Goal: Navigation & Orientation: Find specific page/section

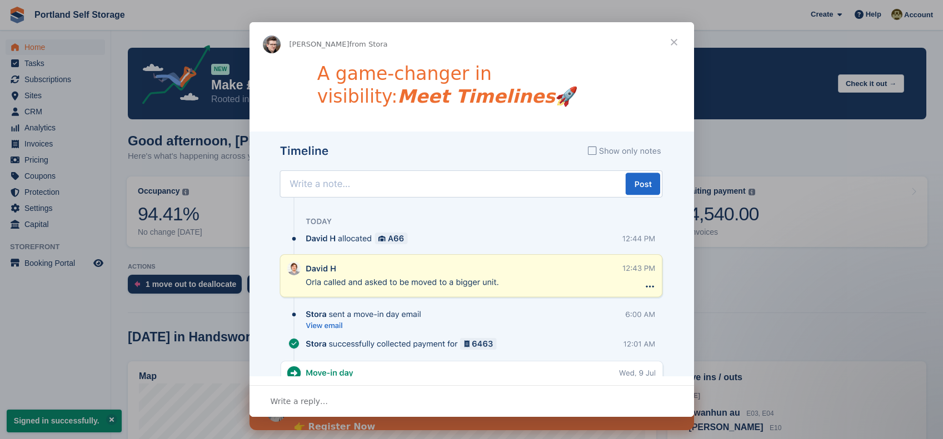
click at [675, 42] on span "Close" at bounding box center [674, 42] width 40 height 40
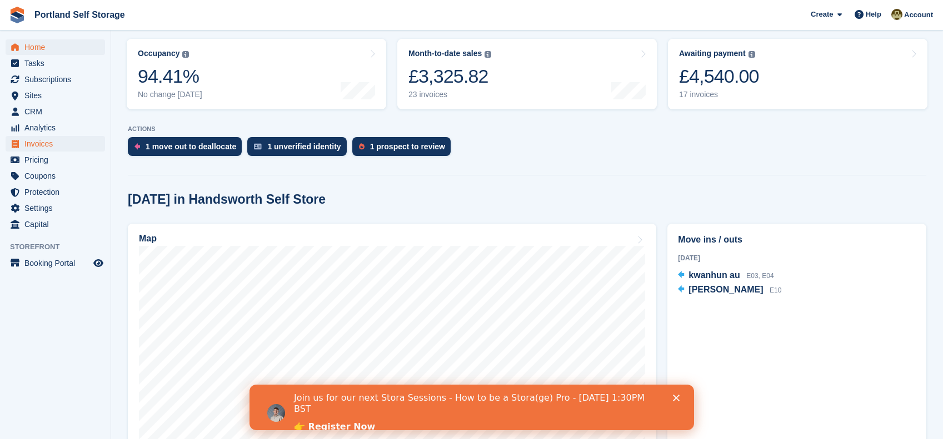
scroll to position [5, 0]
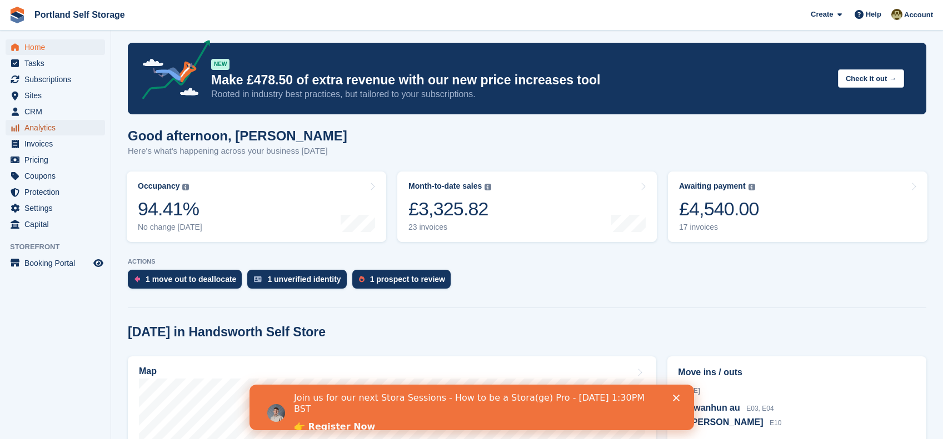
click at [46, 120] on span "Analytics" at bounding box center [57, 128] width 67 height 16
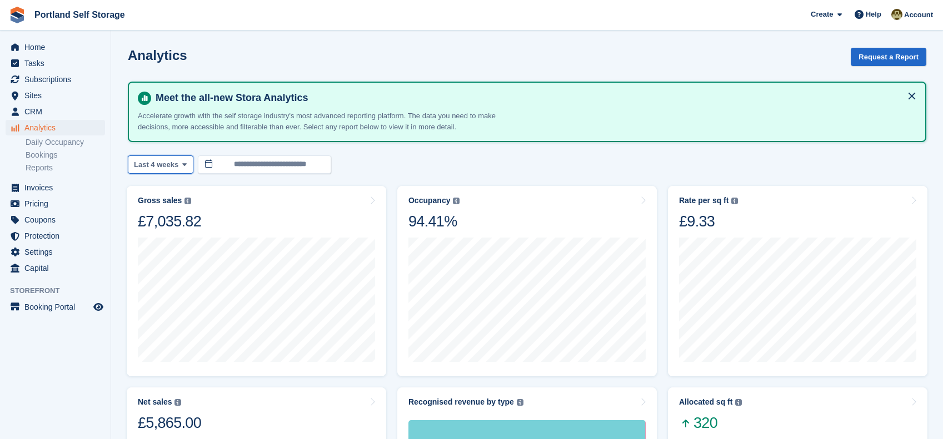
click at [145, 157] on button "Last 4 weeks" at bounding box center [161, 165] width 66 height 18
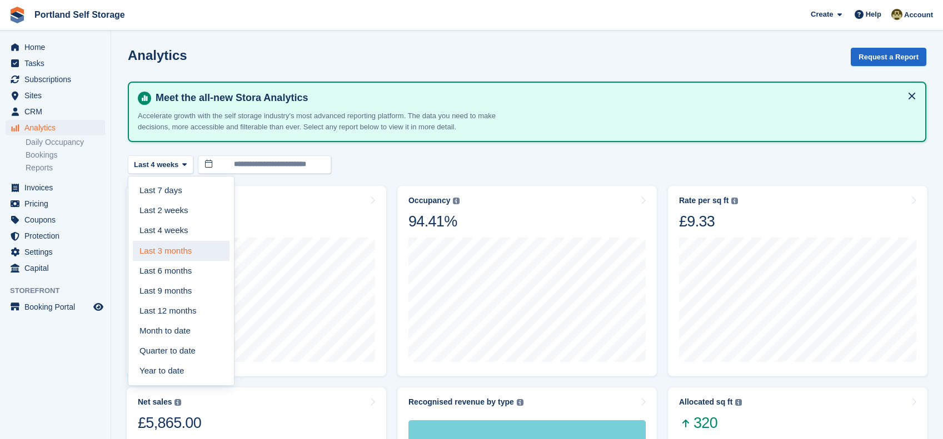
click at [185, 253] on link "Last 3 months" at bounding box center [181, 251] width 97 height 20
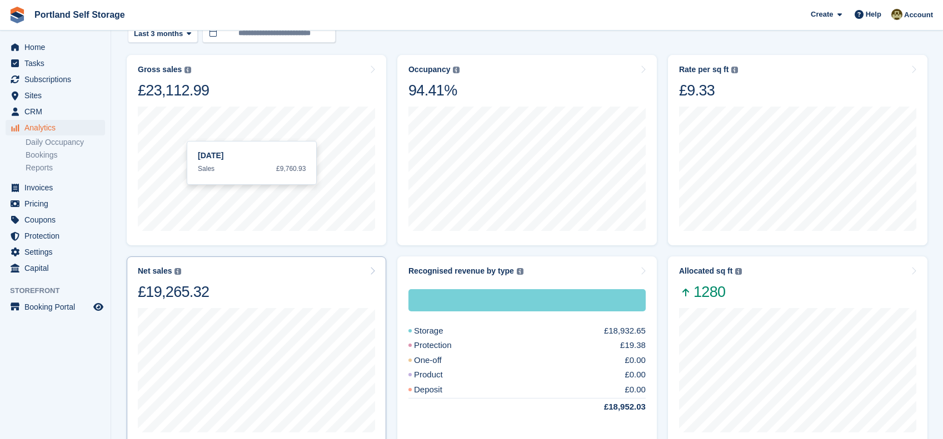
scroll to position [124, 0]
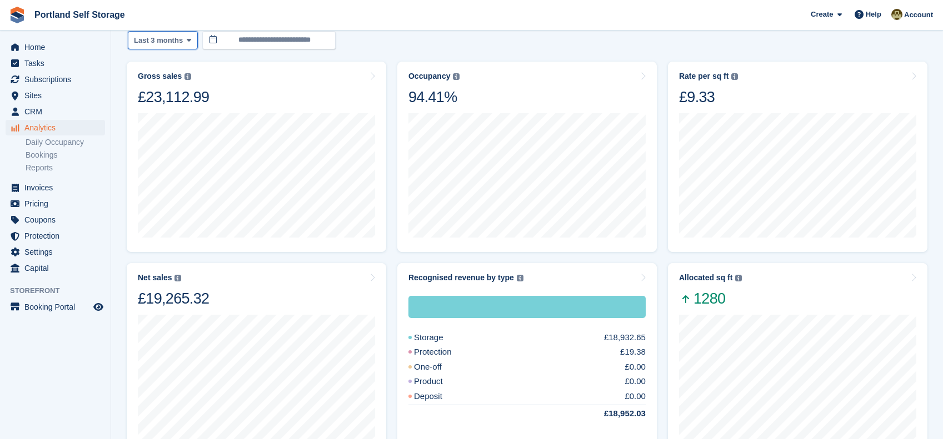
click at [182, 41] on span "Last 3 months" at bounding box center [158, 40] width 49 height 11
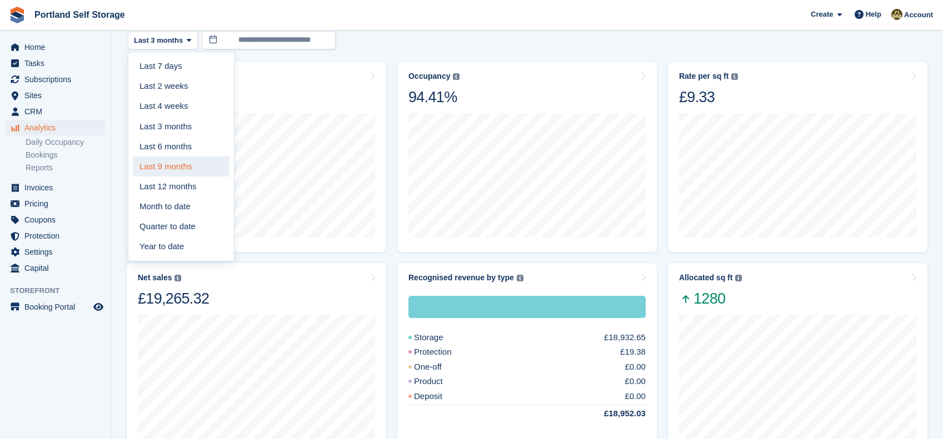
click at [184, 158] on link "Last 9 months" at bounding box center [181, 167] width 97 height 20
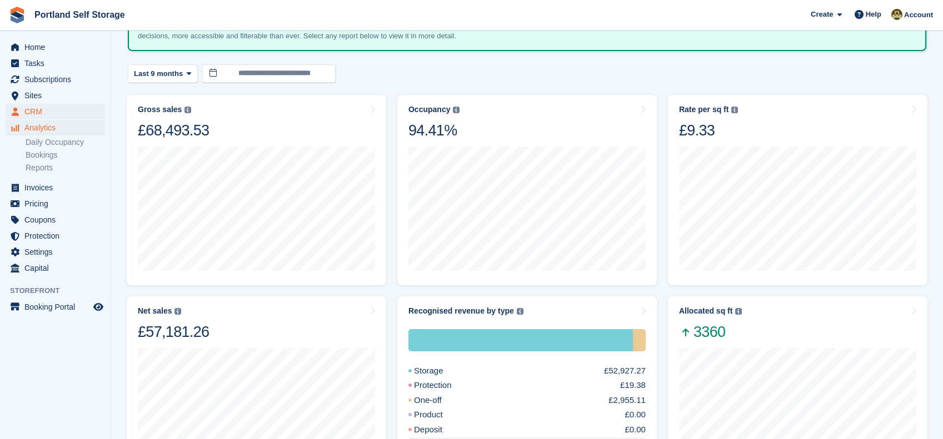
scroll to position [15, 0]
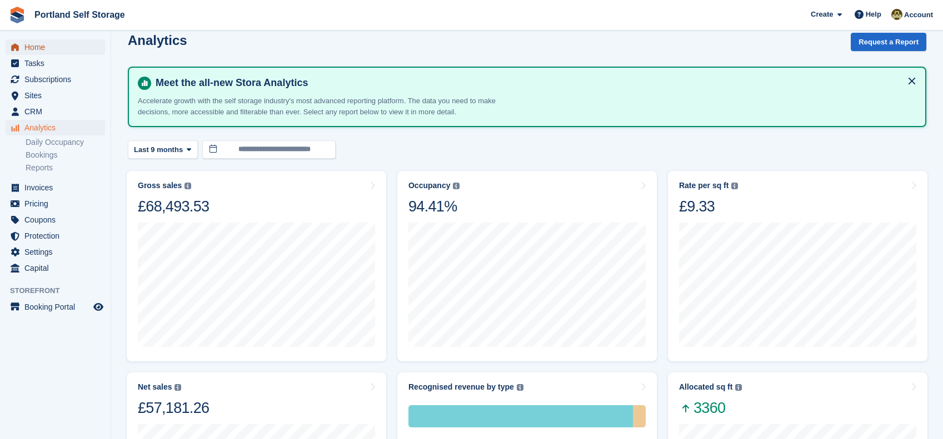
click at [57, 44] on span "Home" at bounding box center [57, 47] width 67 height 16
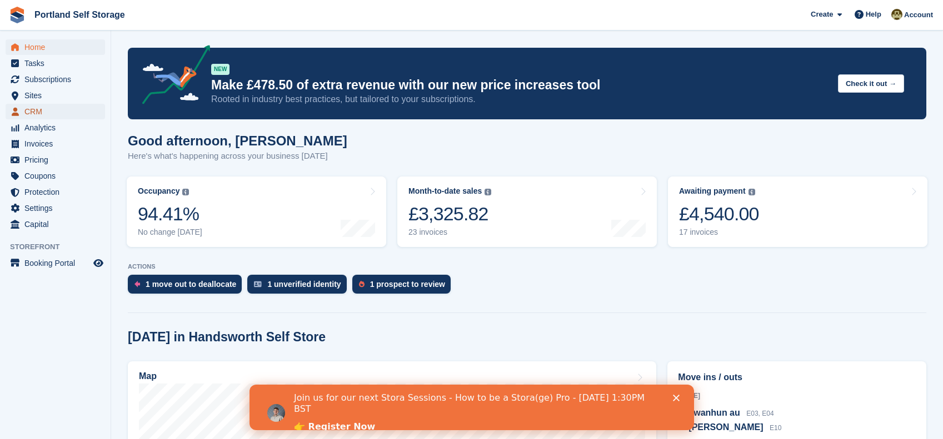
click at [49, 104] on span "CRM" at bounding box center [57, 112] width 67 height 16
